Goal: Book appointment/travel/reservation: Book appointment/travel/reservation

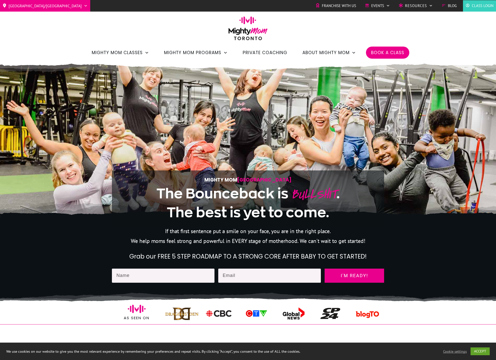
click at [181, 36] on div "Toronto/GTA Barrie Etobicoke North York West Franchise with Us Events Charity S…" at bounding box center [248, 30] width 496 height 61
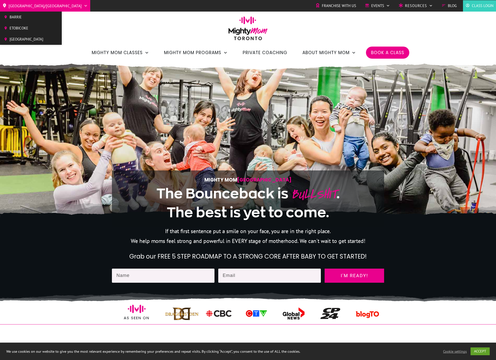
click at [12, 18] on span "Barrie" at bounding box center [27, 17] width 34 height 8
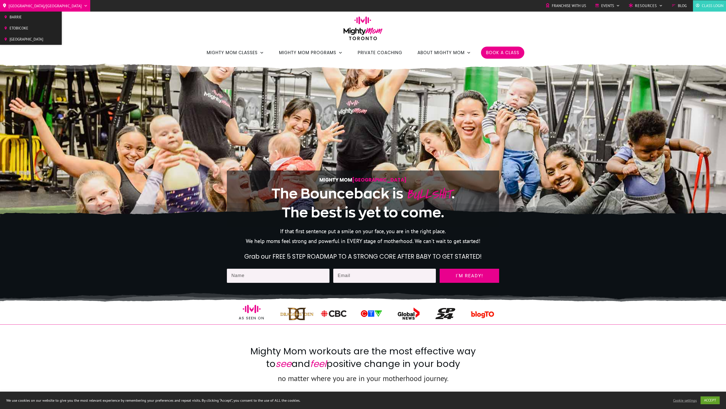
click at [23, 37] on span "[GEOGRAPHIC_DATA]" at bounding box center [27, 40] width 34 height 8
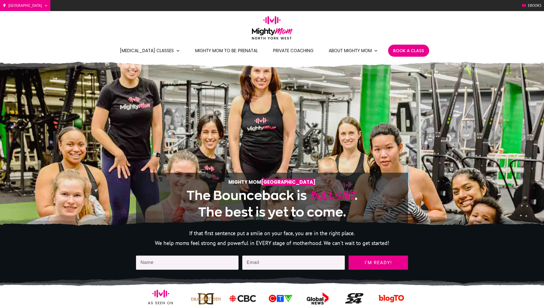
scroll to position [21, 0]
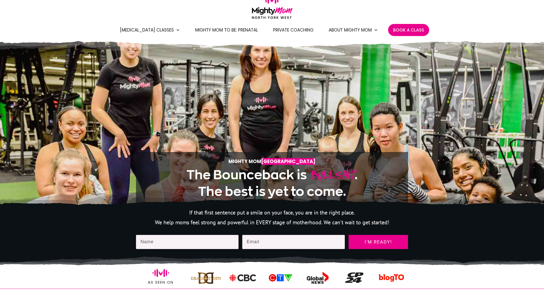
click at [408, 28] on span "Book A Class" at bounding box center [408, 30] width 31 height 9
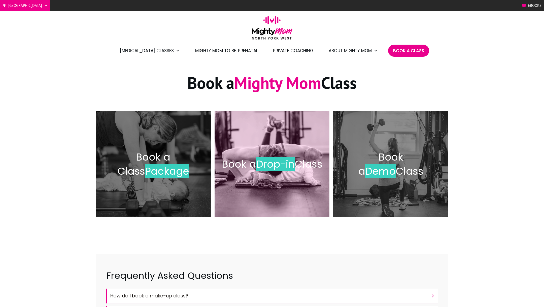
click at [295, 158] on span "Drop-in" at bounding box center [275, 164] width 39 height 14
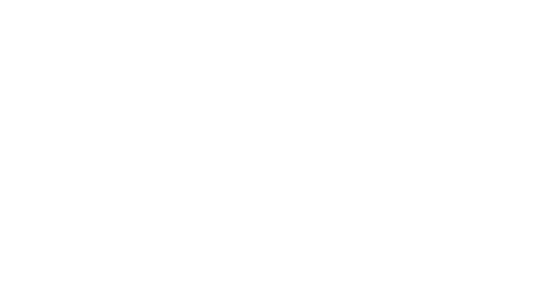
scroll to position [319, 0]
